Goal: Task Accomplishment & Management: Manage account settings

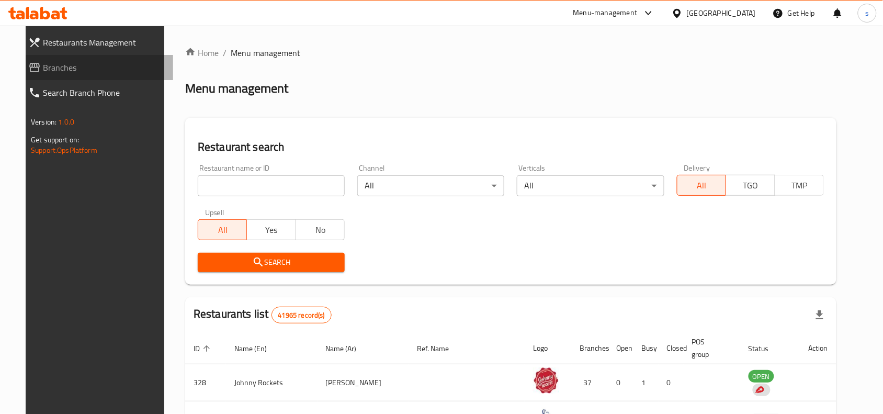
click at [43, 61] on span "Branches" at bounding box center [104, 67] width 122 height 13
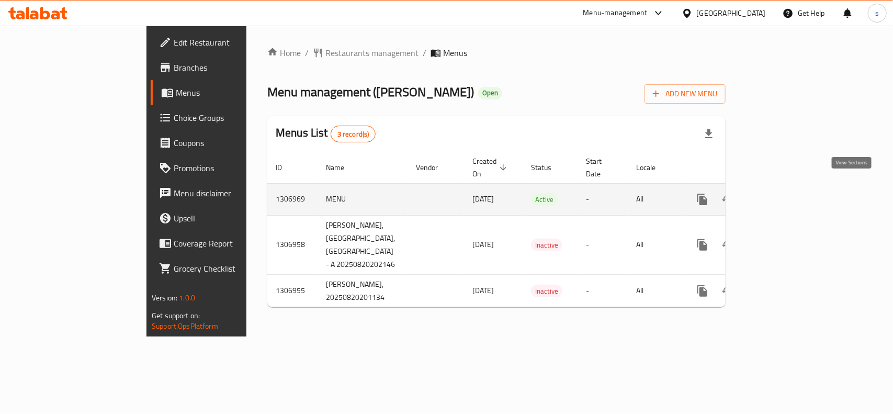
click at [784, 193] on icon "enhanced table" at bounding box center [777, 199] width 13 height 13
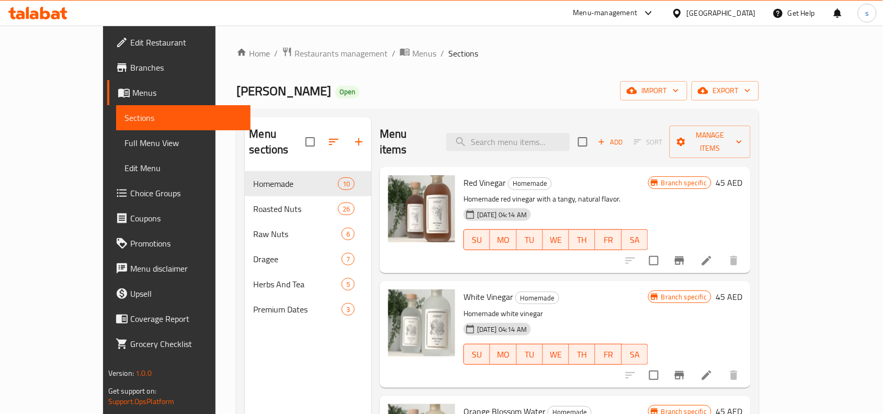
click at [130, 193] on span "Choice Groups" at bounding box center [186, 193] width 112 height 13
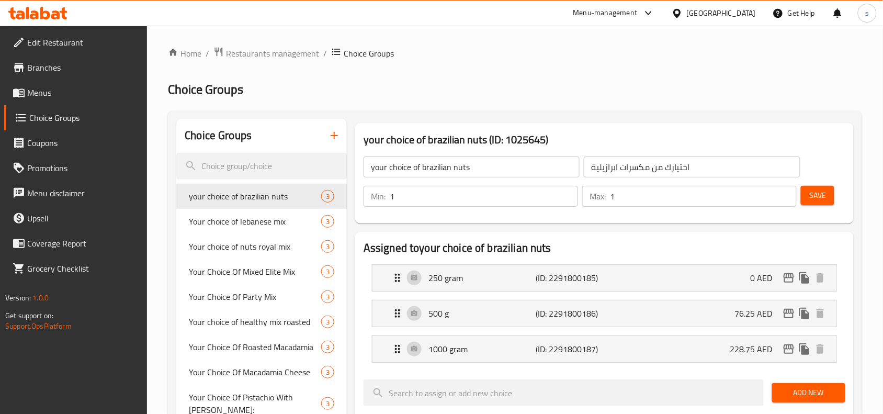
click at [486, 85] on h2 "Choice Groups" at bounding box center [515, 89] width 694 height 17
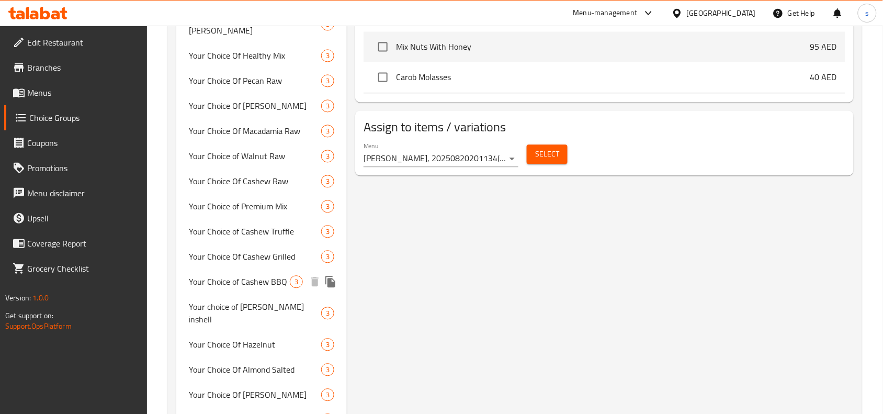
scroll to position [607, 0]
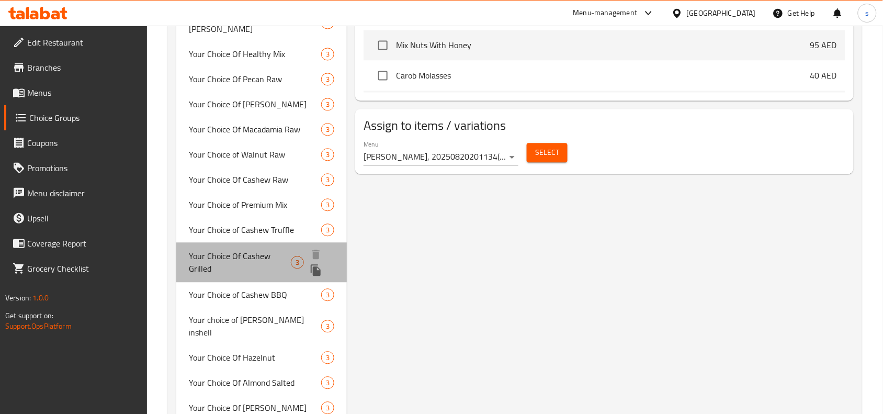
click at [203, 249] on span "Your Choice Of Cashew Grilled" at bounding box center [240, 261] width 102 height 25
type input "Your Choice Of Cashew Grilled"
type input "اختيارك من [PERSON_NAME]"
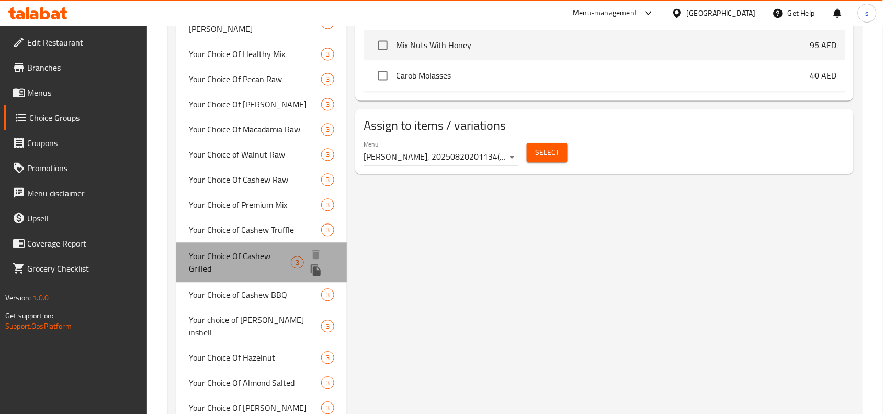
click at [210, 249] on span "Your Choice Of Cashew Grilled" at bounding box center [240, 261] width 102 height 25
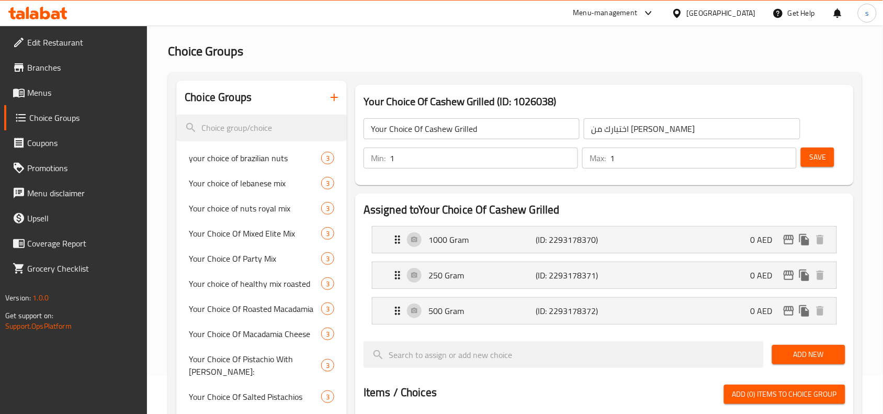
scroll to position [17, 0]
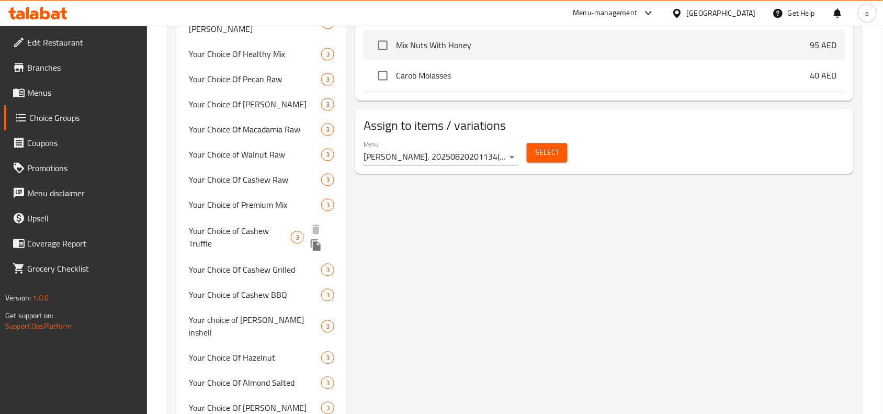
scroll to position [605, 0]
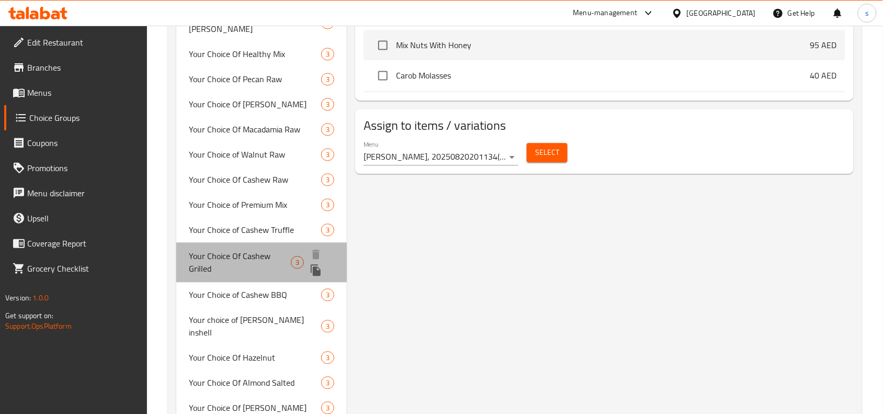
click at [223, 249] on span "Your Choice Of Cashew Grilled" at bounding box center [240, 261] width 102 height 25
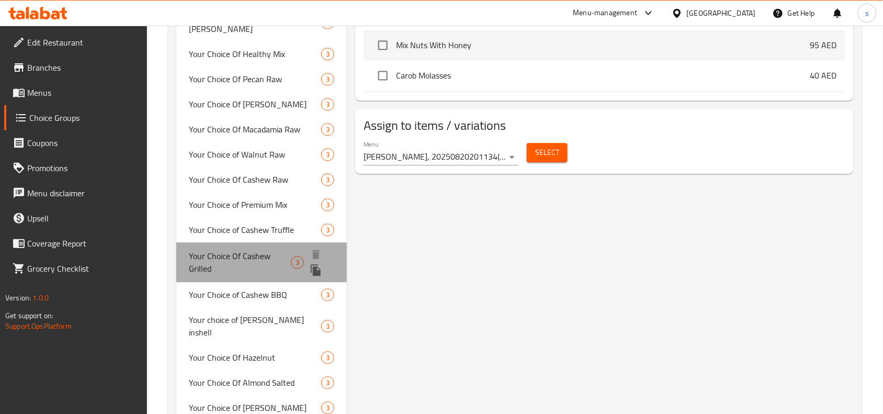
type input "Your Choice Of Cashew Grilled"
type input "اختيارك من [PERSON_NAME]"
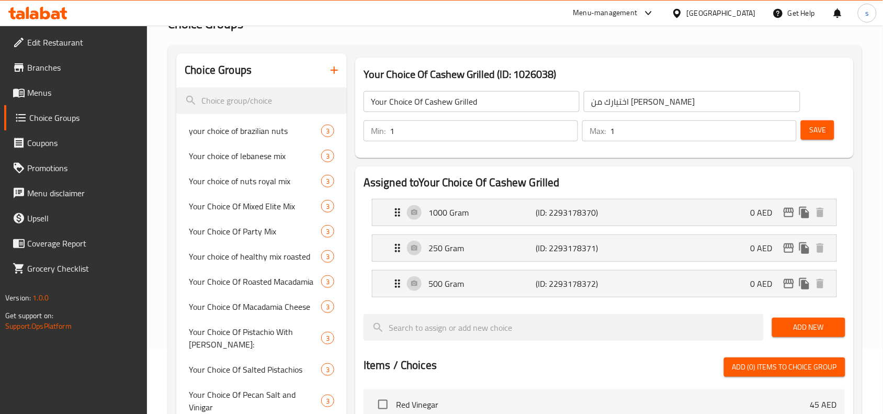
scroll to position [0, 0]
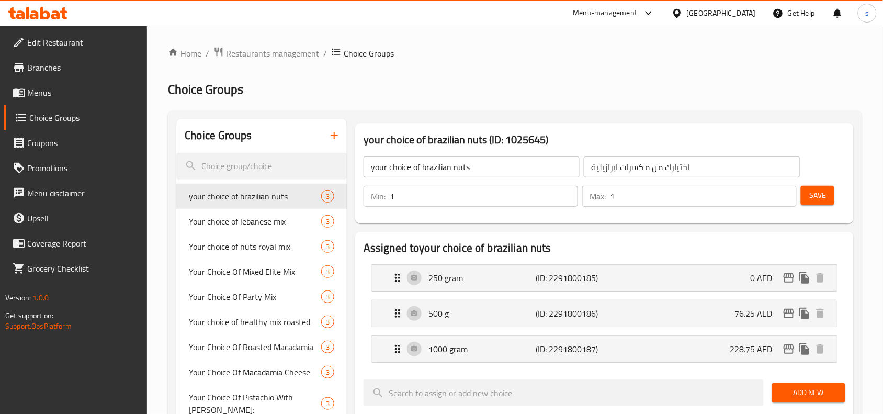
click at [615, 10] on div "Menu-management" at bounding box center [605, 13] width 64 height 13
click at [520, 118] on div "Restaurant-Management" at bounding box center [549, 116] width 82 height 12
